Goal: Task Accomplishment & Management: Use online tool/utility

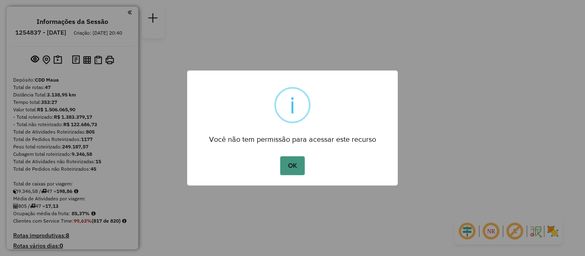
drag, startPoint x: 290, startPoint y: 164, endPoint x: 291, endPoint y: 158, distance: 5.8
click at [290, 161] on button "OK" at bounding box center [292, 165] width 24 height 19
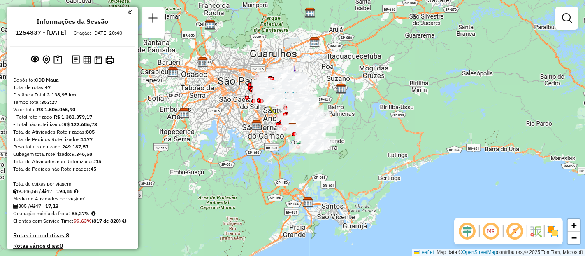
scroll to position [224, 0]
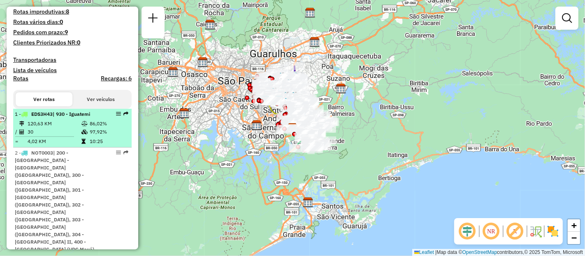
click at [65, 128] on td "120,63 KM" at bounding box center [54, 123] width 54 height 8
select select "**********"
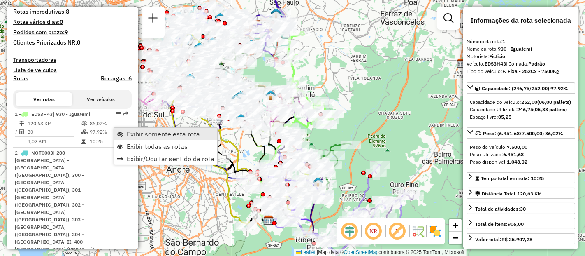
click at [146, 133] on span "Exibir somente esta rota" at bounding box center [163, 134] width 73 height 7
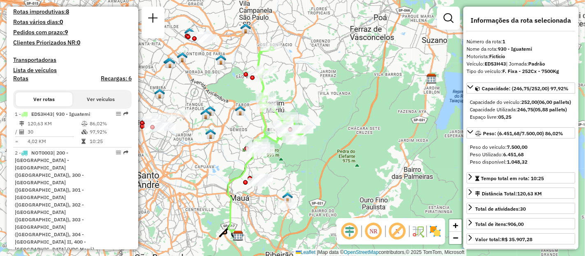
drag, startPoint x: 359, startPoint y: 146, endPoint x: 333, endPoint y: 163, distance: 30.7
click at [328, 162] on div "Janela de atendimento Grade de atendimento Capacidade Transportadoras Veículos …" at bounding box center [292, 128] width 585 height 256
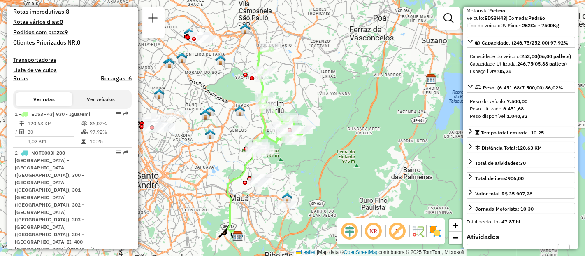
scroll to position [91, 0]
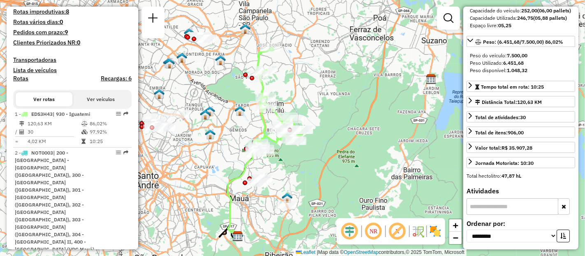
click at [508, 215] on input "text" at bounding box center [513, 206] width 92 height 16
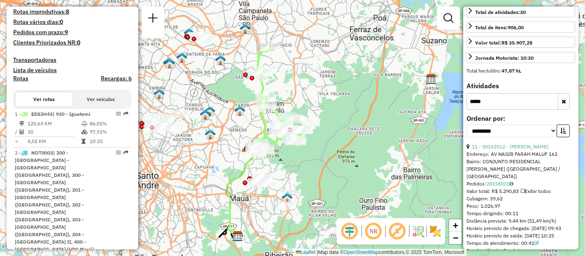
scroll to position [256, 0]
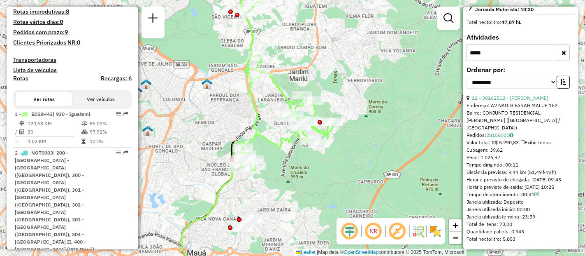
type input "*****"
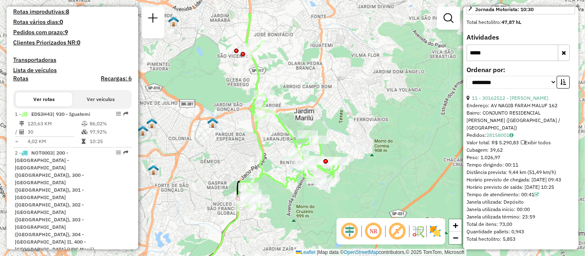
drag, startPoint x: 284, startPoint y: 157, endPoint x: 291, endPoint y: 164, distance: 9.9
click at [291, 197] on div "Janela de atendimento Grade de atendimento Capacidade Transportadoras Veículos …" at bounding box center [292, 128] width 585 height 256
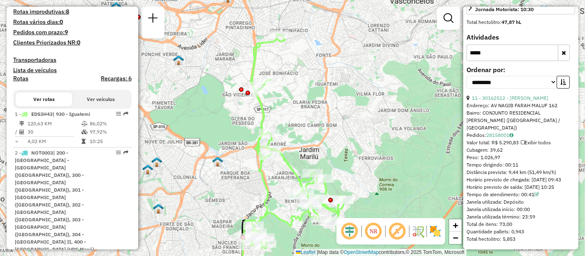
drag, startPoint x: 294, startPoint y: 99, endPoint x: 298, endPoint y: 132, distance: 32.8
click at [298, 132] on div "Janela de atendimento Grade de atendimento Capacidade Transportadoras Veículos …" at bounding box center [292, 128] width 585 height 256
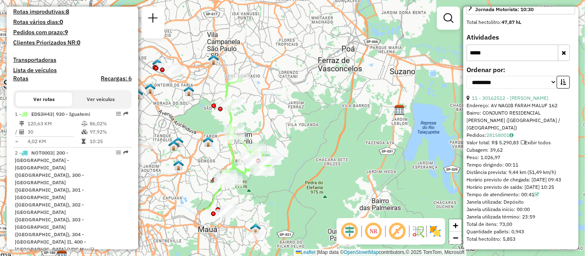
drag, startPoint x: 295, startPoint y: 200, endPoint x: 290, endPoint y: 128, distance: 72.2
click at [290, 128] on div "Janela de atendimento Grade de atendimento Capacidade Transportadoras Veículos …" at bounding box center [292, 128] width 585 height 256
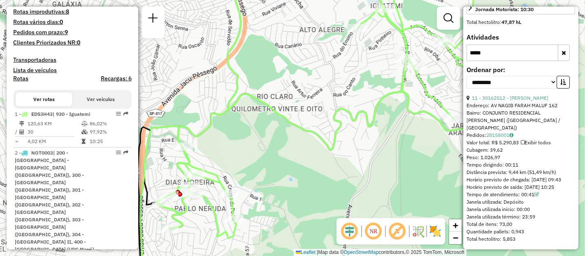
click at [226, 155] on div "Janela de atendimento Grade de atendimento Capacidade Transportadoras Veículos …" at bounding box center [292, 128] width 585 height 256
click at [551, 80] on select "**********" at bounding box center [512, 82] width 91 height 13
select select "*********"
click at [467, 76] on select "**********" at bounding box center [512, 82] width 91 height 13
click at [563, 56] on icon "button" at bounding box center [564, 53] width 5 height 6
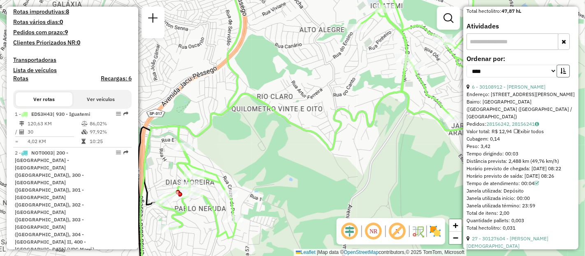
click at [560, 77] on button "button" at bounding box center [563, 71] width 13 height 13
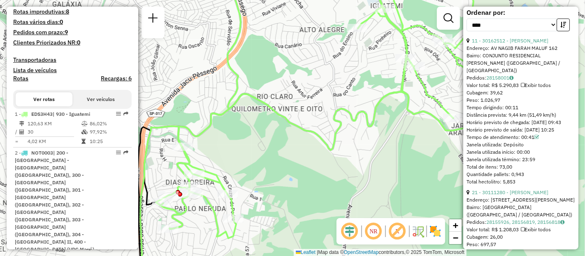
scroll to position [119, 0]
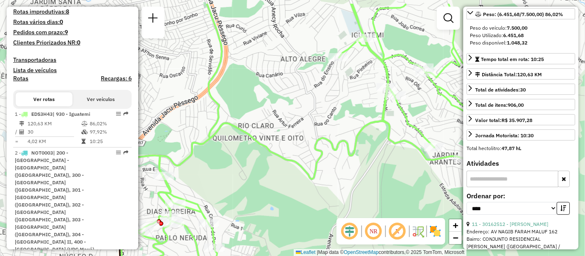
drag, startPoint x: 367, startPoint y: 77, endPoint x: 342, endPoint y: 114, distance: 44.2
click at [342, 114] on div "Janela de atendimento Grade de atendimento Capacidade Transportadoras Veículos …" at bounding box center [292, 128] width 585 height 256
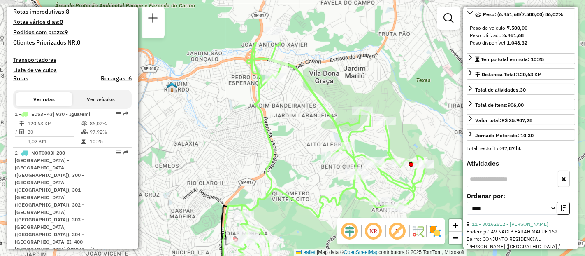
drag, startPoint x: 298, startPoint y: 68, endPoint x: 294, endPoint y: 135, distance: 67.2
click at [294, 135] on div "Janela de atendimento Grade de atendimento Capacidade Transportadoras Veículos …" at bounding box center [292, 128] width 585 height 256
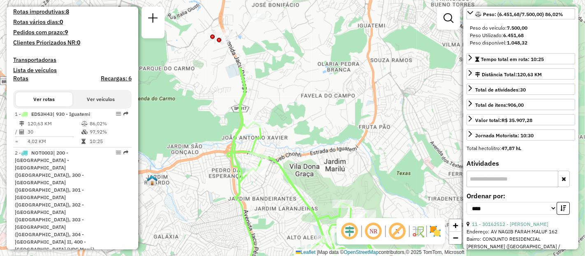
drag, startPoint x: 295, startPoint y: 87, endPoint x: 275, endPoint y: 180, distance: 95.1
click at [275, 180] on div "Janela de atendimento Grade de atendimento Capacidade Transportadoras Veículos …" at bounding box center [292, 128] width 585 height 256
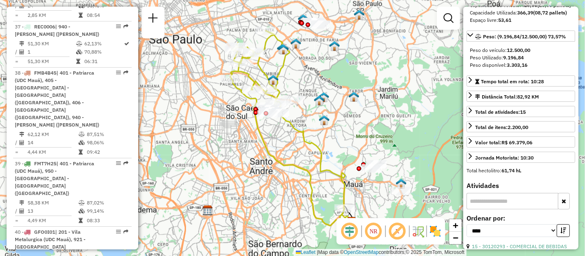
scroll to position [535, 0]
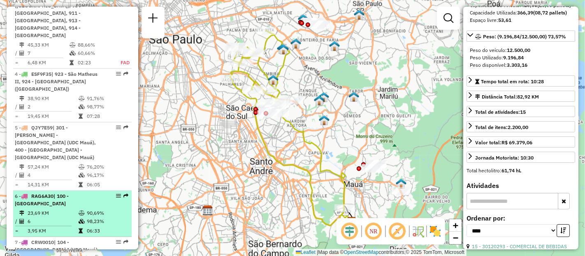
click at [81, 217] on td at bounding box center [82, 221] width 8 height 8
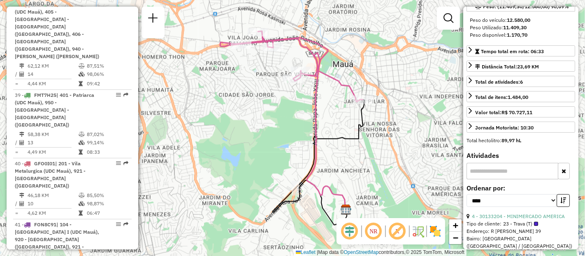
scroll to position [0, 0]
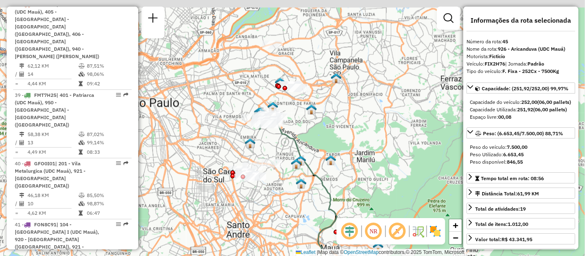
drag, startPoint x: 270, startPoint y: 73, endPoint x: 272, endPoint y: 146, distance: 72.9
click at [272, 146] on div "Janela de atendimento Grade de atendimento Capacidade Transportadoras Veículos …" at bounding box center [292, 128] width 585 height 256
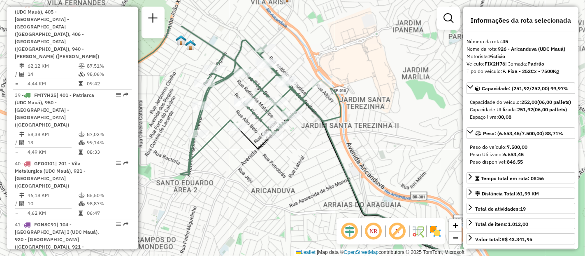
drag, startPoint x: 326, startPoint y: 134, endPoint x: 296, endPoint y: 186, distance: 60.0
click at [296, 186] on div "Janela de atendimento Grade de atendimento Capacidade Transportadoras Veículos …" at bounding box center [292, 128] width 585 height 256
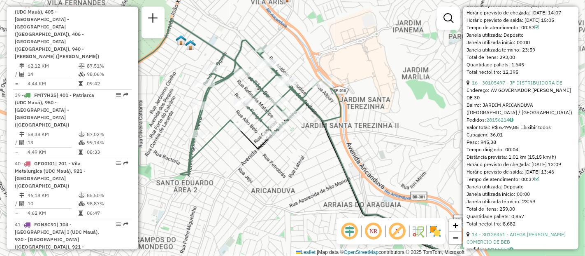
scroll to position [1467, 0]
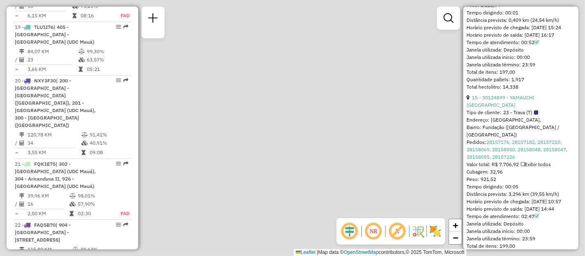
scroll to position [427, 0]
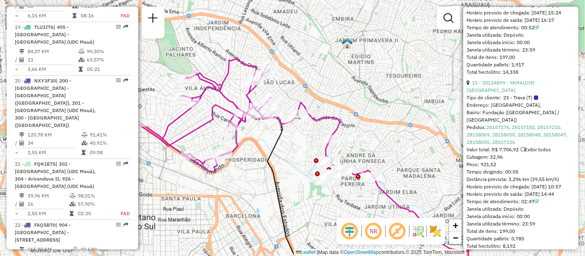
drag, startPoint x: 236, startPoint y: 112, endPoint x: 265, endPoint y: 144, distance: 43.5
click at [265, 144] on div "Janela de atendimento Grade de atendimento Capacidade Transportadoras Veículos …" at bounding box center [292, 128] width 585 height 256
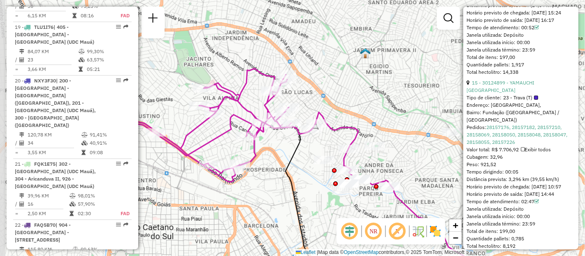
drag, startPoint x: 251, startPoint y: 140, endPoint x: 268, endPoint y: 149, distance: 19.9
click at [268, 149] on div "Janela de atendimento Grade de atendimento Capacidade Transportadoras Veículos …" at bounding box center [292, 128] width 585 height 256
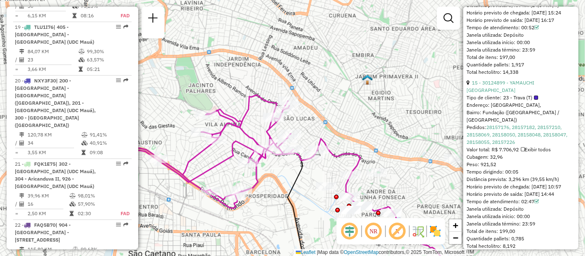
scroll to position [2746, 0]
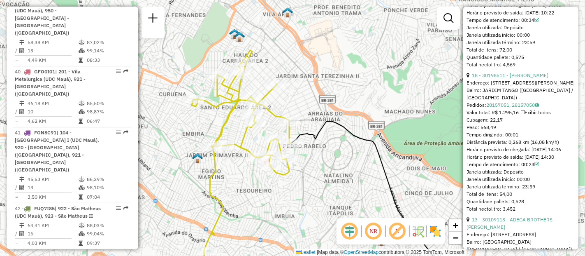
drag, startPoint x: 324, startPoint y: 73, endPoint x: 336, endPoint y: 145, distance: 72.9
click at [336, 145] on div "Janela de atendimento Grade de atendimento Capacidade Transportadoras Veículos …" at bounding box center [292, 128] width 585 height 256
click at [352, 228] on em at bounding box center [350, 231] width 20 height 20
click at [375, 231] on em at bounding box center [374, 231] width 20 height 20
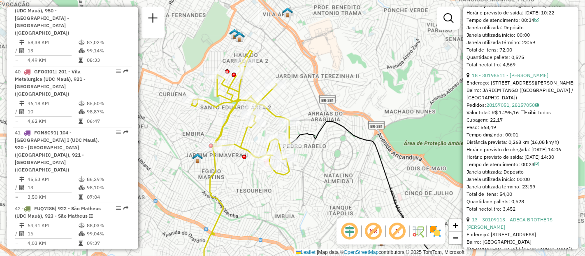
click at [375, 231] on em at bounding box center [374, 231] width 20 height 20
click at [401, 233] on em at bounding box center [398, 231] width 20 height 20
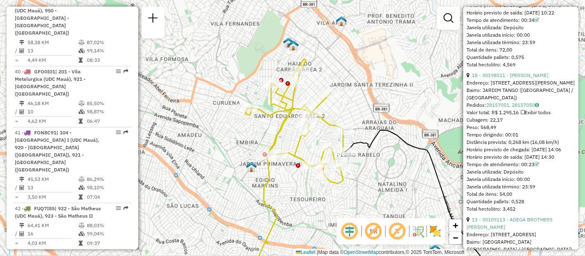
drag, startPoint x: 308, startPoint y: 180, endPoint x: 361, endPoint y: 186, distance: 53.9
click at [363, 188] on div "Janela de atendimento Grade de atendimento Capacidade Transportadoras Veículos …" at bounding box center [292, 128] width 585 height 256
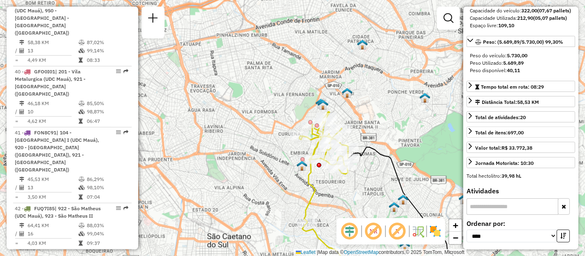
scroll to position [15, 0]
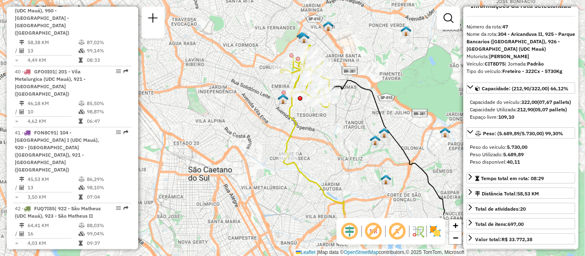
drag, startPoint x: 380, startPoint y: 191, endPoint x: 361, endPoint y: 125, distance: 69.3
click at [361, 125] on div "Janela de atendimento Grade de atendimento Capacidade Transportadoras Veículos …" at bounding box center [292, 128] width 585 height 256
